Goal: Transaction & Acquisition: Purchase product/service

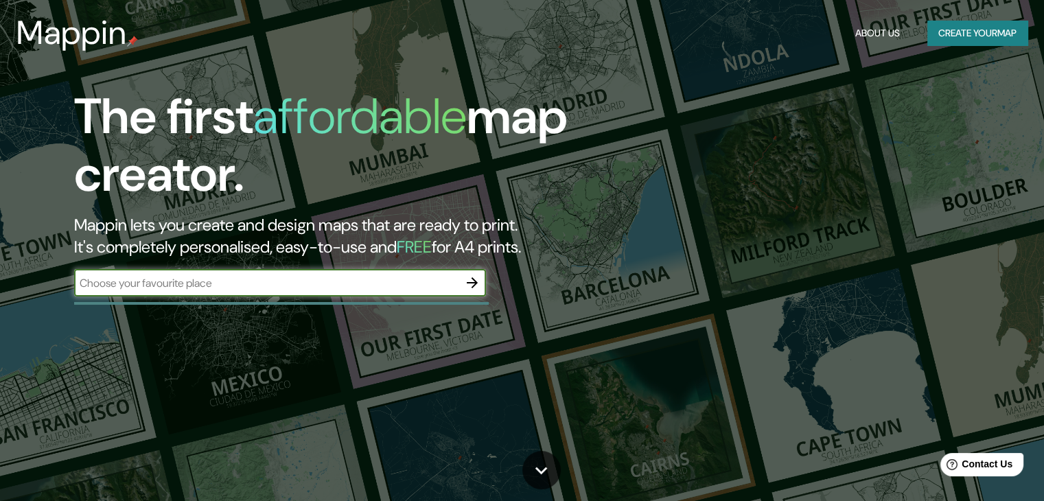
click at [165, 279] on input "text" at bounding box center [266, 283] width 384 height 16
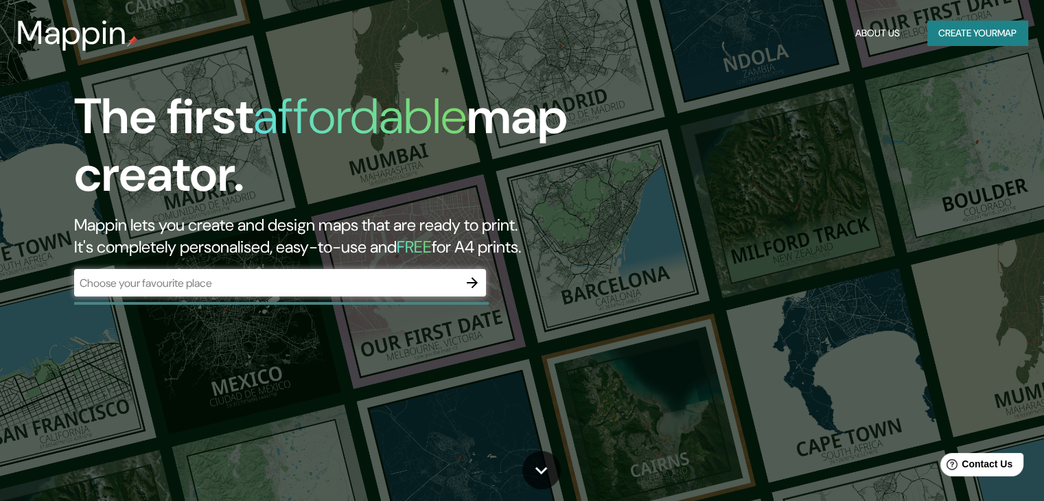
click at [405, 291] on div "​" at bounding box center [280, 282] width 412 height 27
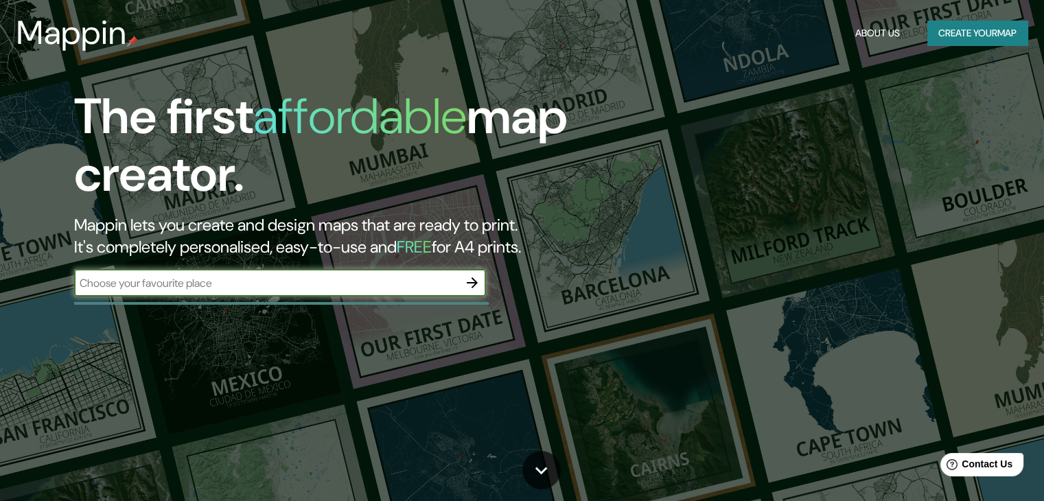
click at [432, 252] on h5 "FREE" at bounding box center [414, 246] width 35 height 21
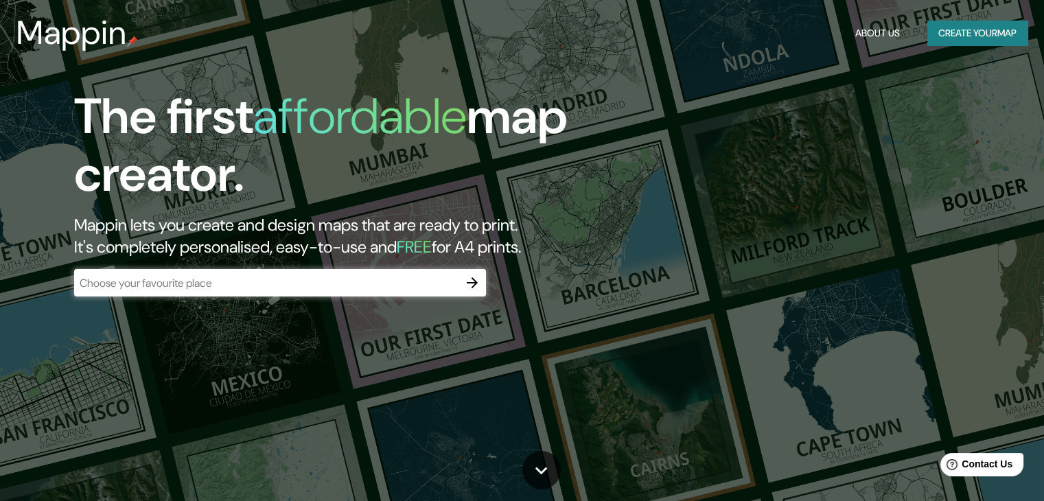
click at [398, 277] on div "​" at bounding box center [280, 282] width 412 height 27
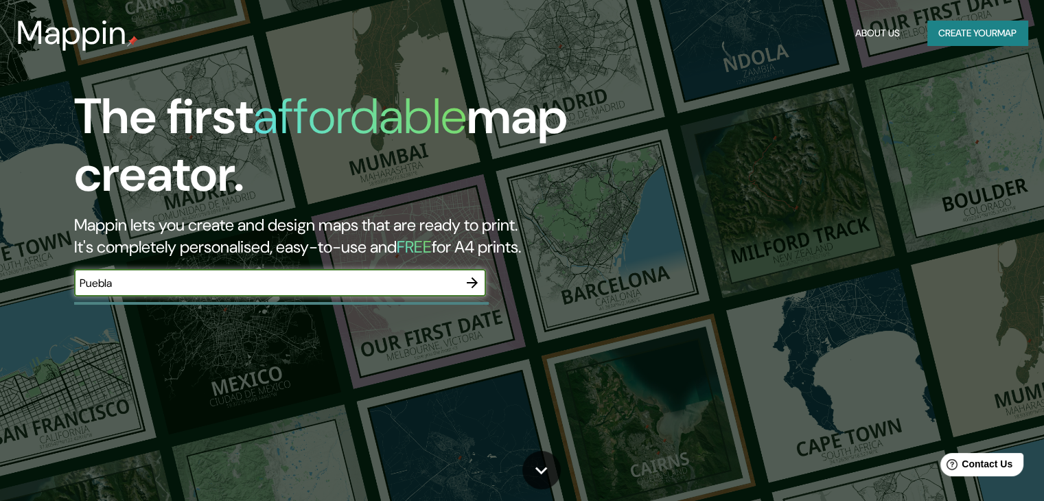
type input "Puebla"
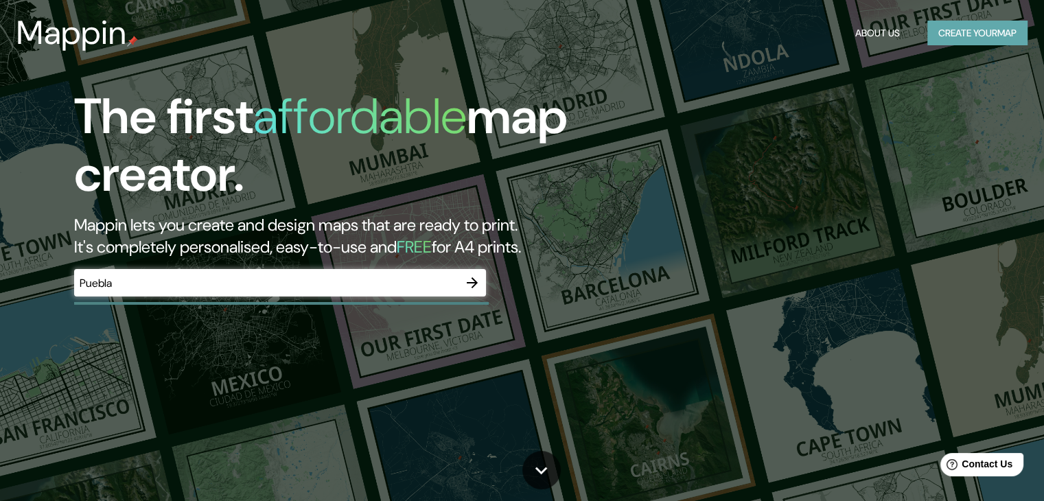
click at [995, 43] on button "Create your map" at bounding box center [977, 33] width 100 height 25
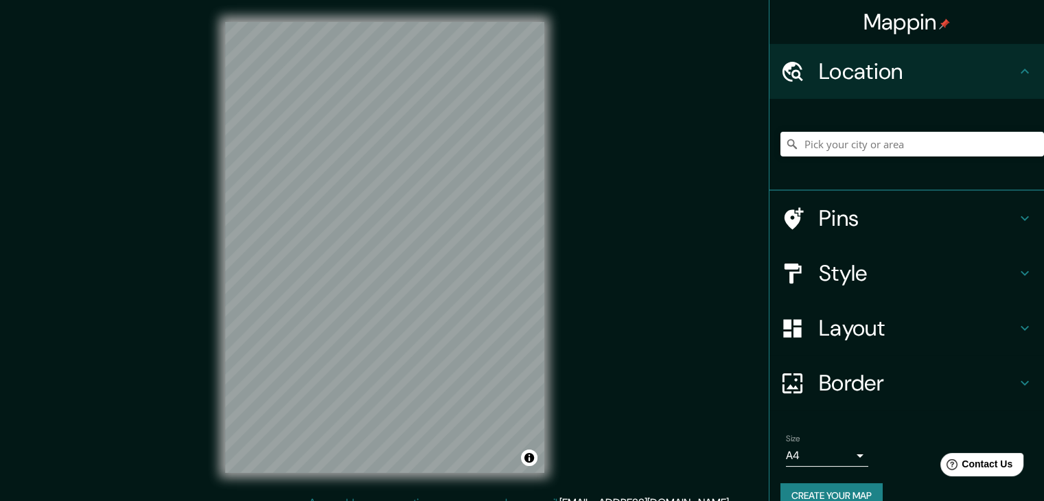
click at [659, 163] on div "Mappin Location Pins Style Layout Border Choose a border. Hint : you can make l…" at bounding box center [522, 258] width 1044 height 517
click at [675, 242] on div "Mappin Location Pins Style Layout Border Choose a border. Hint : you can make l…" at bounding box center [522, 258] width 1044 height 517
click at [683, 314] on div "Mappin Location Pins Style Layout Border Choose a border. Hint : you can make l…" at bounding box center [522, 258] width 1044 height 517
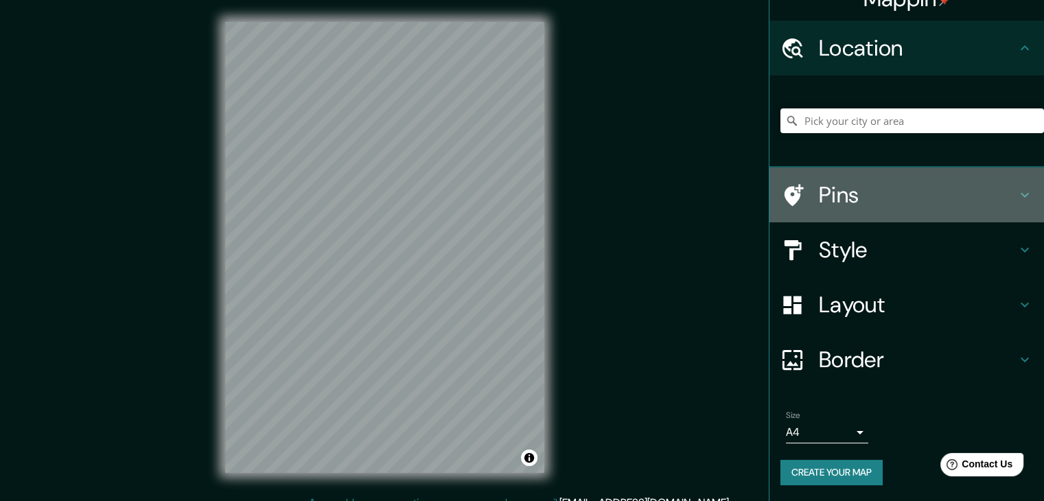
click at [848, 203] on h4 "Pins" at bounding box center [918, 194] width 198 height 27
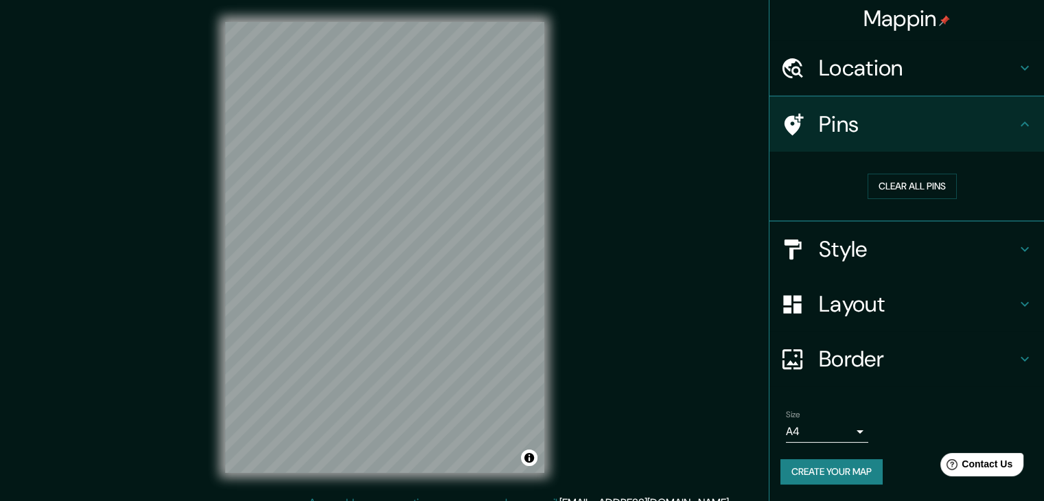
scroll to position [3, 0]
